Goal: Answer question/provide support

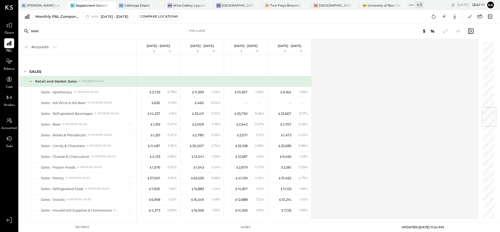
scroll to position [557, 0]
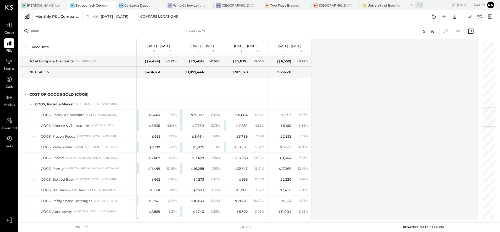
click at [432, 18] on icon at bounding box center [434, 16] width 7 height 7
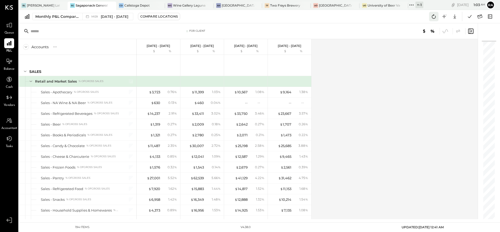
click at [430, 20] on button at bounding box center [433, 16] width 9 height 9
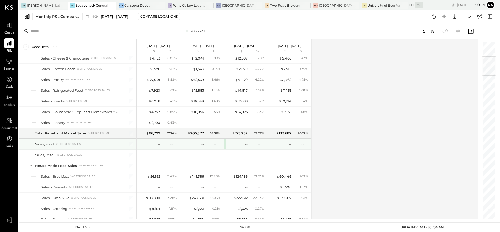
scroll to position [197, 0]
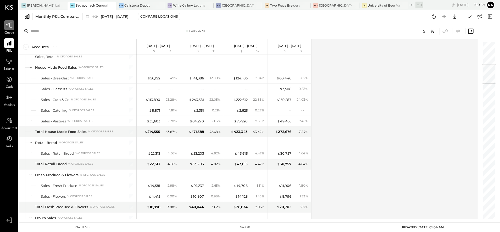
click at [8, 25] on icon at bounding box center [9, 25] width 7 height 7
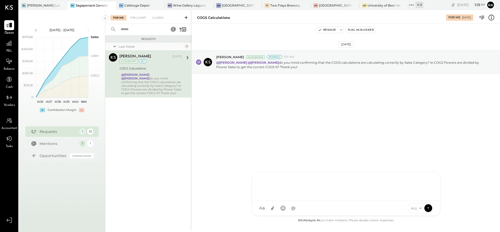
click at [278, 196] on div at bounding box center [347, 185] width 178 height 21
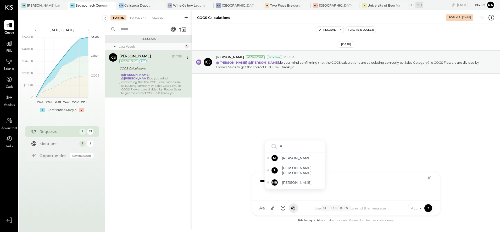
type input "***"
click at [282, 178] on div "MB Margot Bloch" at bounding box center [295, 179] width 60 height 10
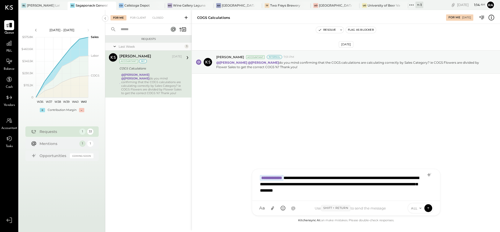
click at [419, 210] on icon at bounding box center [421, 208] width 4 height 4
click at [414, 194] on div "INTERNAL" at bounding box center [423, 195] width 31 height 9
click at [428, 210] on icon at bounding box center [428, 207] width 5 height 5
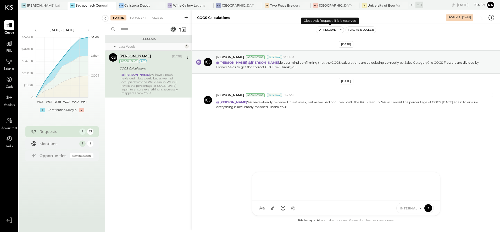
click at [333, 30] on button "Resolve" at bounding box center [327, 30] width 22 height 6
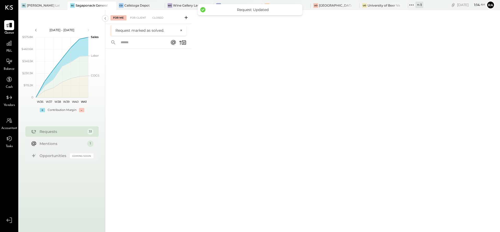
click at [419, 7] on div "+ -1" at bounding box center [420, 5] width 8 height 7
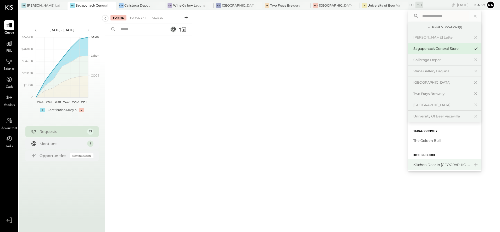
click at [427, 164] on div "Kitchen Door in [GEOGRAPHIC_DATA]" at bounding box center [442, 164] width 57 height 5
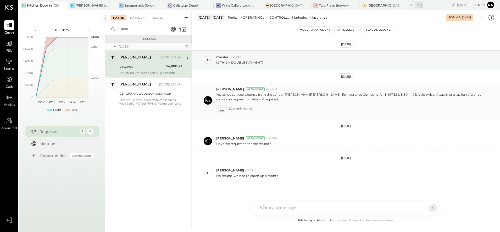
scroll to position [4, 0]
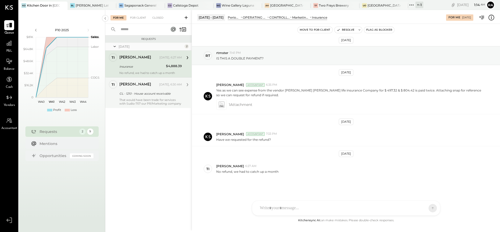
click at [153, 95] on div "GL - 1210 - House account receivable" at bounding box center [149, 93] width 61 height 5
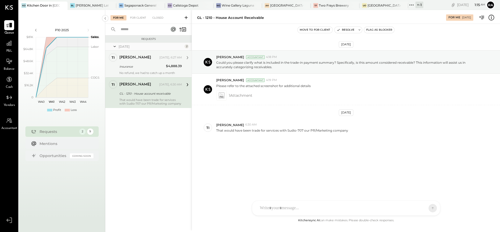
click at [140, 66] on div "Insurance" at bounding box center [141, 66] width 45 height 5
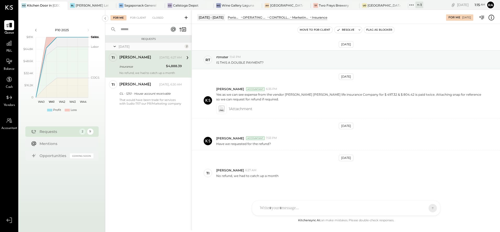
scroll to position [4, 0]
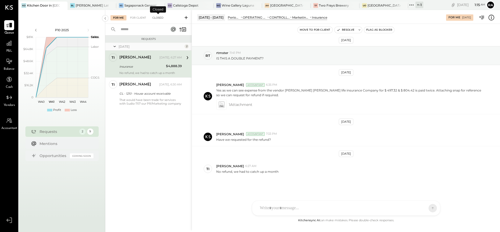
click at [155, 16] on div "Closed" at bounding box center [158, 17] width 16 height 5
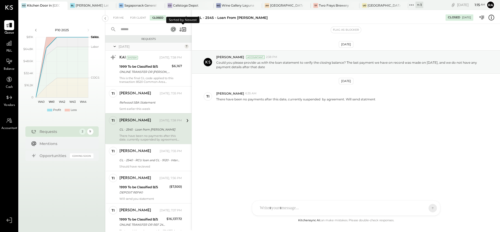
click at [182, 28] on icon at bounding box center [182, 29] width 7 height 7
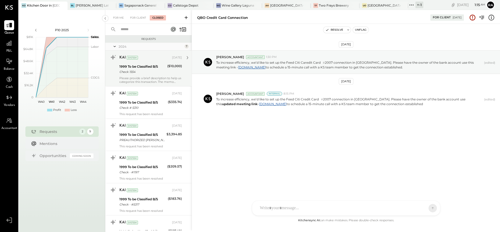
click at [161, 72] on div "Check 1554" at bounding box center [142, 71] width 46 height 5
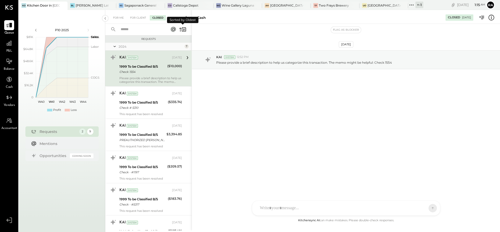
click at [183, 30] on icon at bounding box center [182, 29] width 7 height 7
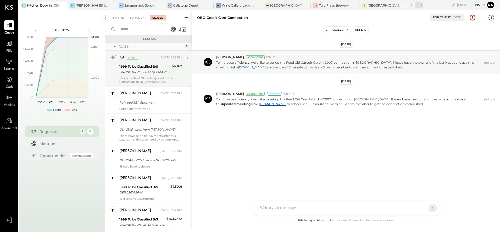
click at [161, 67] on div "1999 To be Classified B/S" at bounding box center [144, 66] width 51 height 5
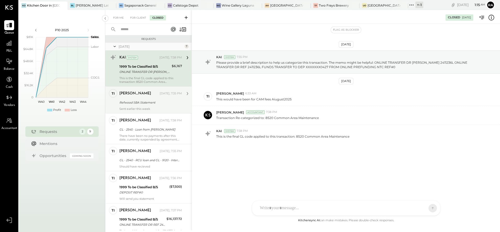
click at [154, 104] on div "Refwood SBA Statement" at bounding box center [149, 102] width 61 height 5
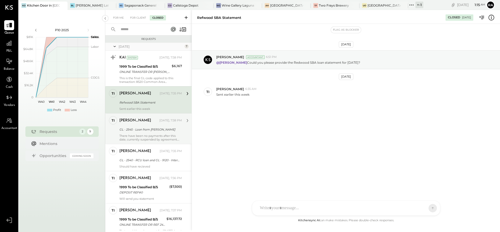
click at [146, 124] on div "tim Yesterday, 7:38 PM" at bounding box center [150, 120] width 63 height 7
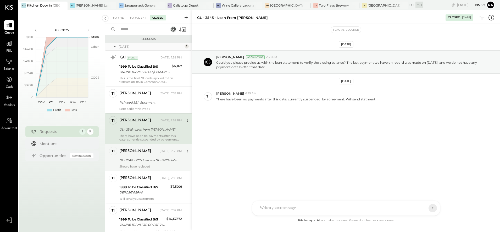
click at [147, 154] on div "tim Yesterday, 7:35 PM" at bounding box center [150, 151] width 63 height 7
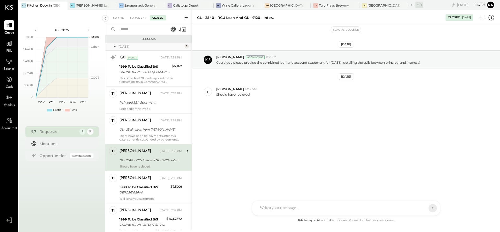
scroll to position [33, 0]
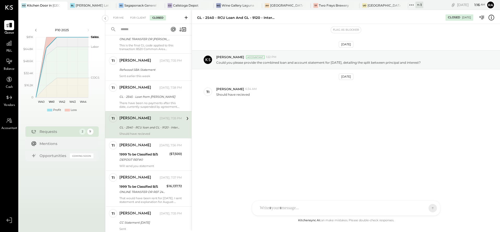
click at [147, 154] on div "1999 To be Classified B/S" at bounding box center [143, 154] width 48 height 5
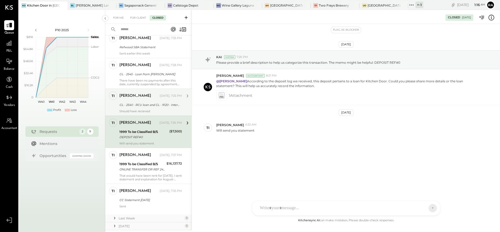
scroll to position [66, 0]
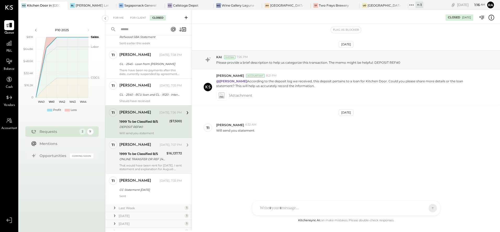
click at [147, 156] on div "1999 To be Classified B/S" at bounding box center [142, 153] width 46 height 5
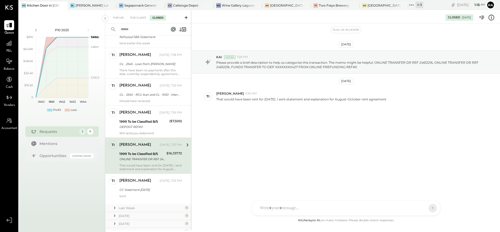
click at [492, 17] on icon at bounding box center [491, 17] width 1 height 0
